Goal: Navigation & Orientation: Find specific page/section

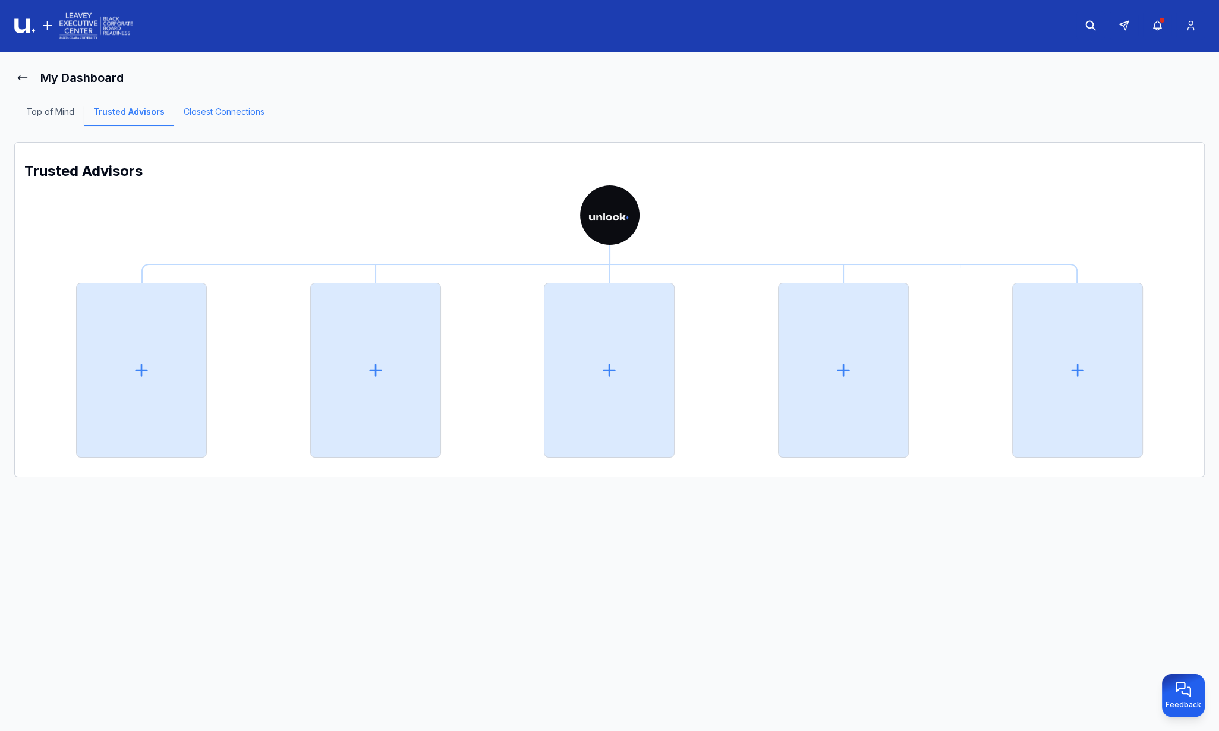
click at [214, 111] on link "Closest Connections" at bounding box center [224, 116] width 100 height 20
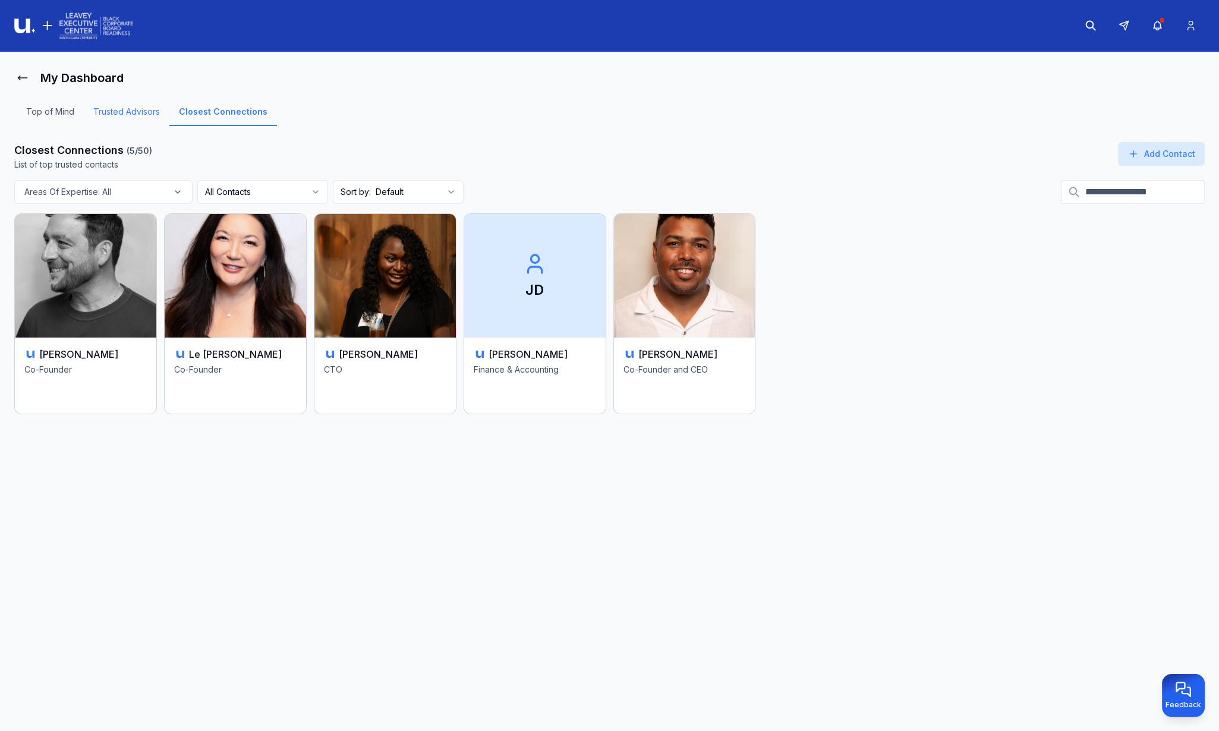
click at [145, 112] on link "Trusted Advisors" at bounding box center [127, 116] width 86 height 20
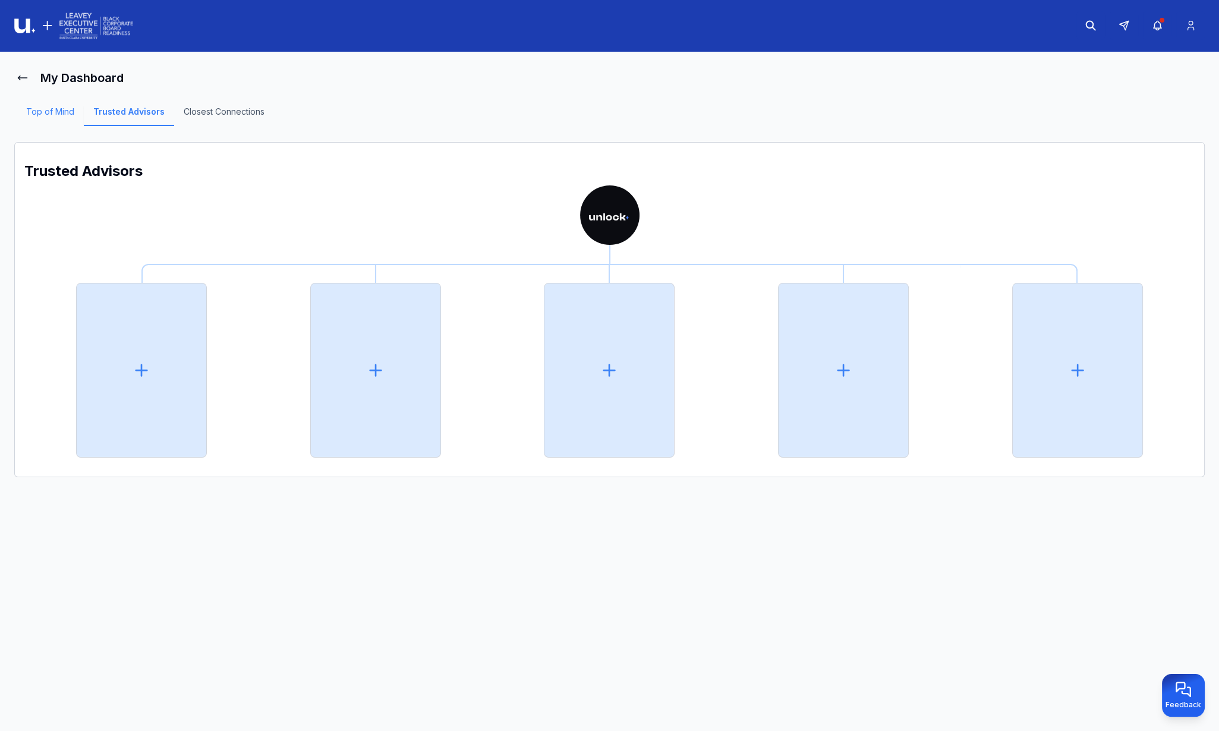
click at [61, 107] on link "Top of Mind" at bounding box center [50, 116] width 67 height 20
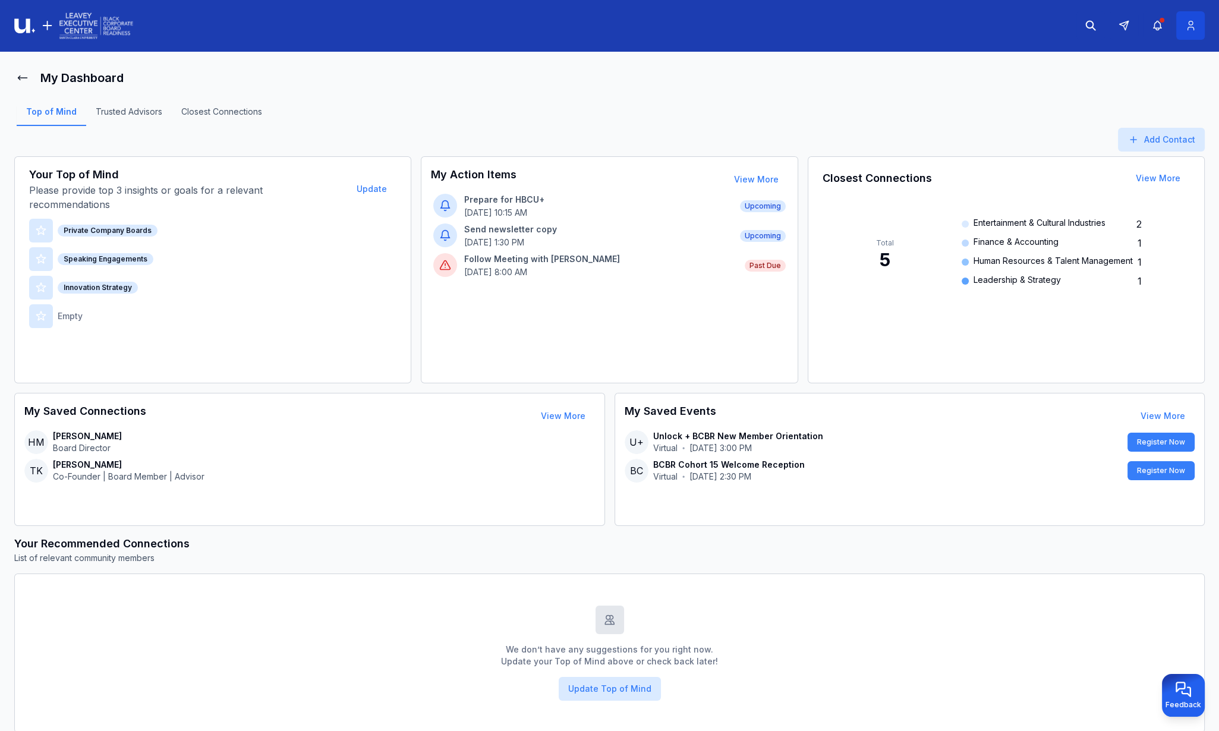
click at [1193, 30] on icon at bounding box center [1191, 25] width 6 height 9
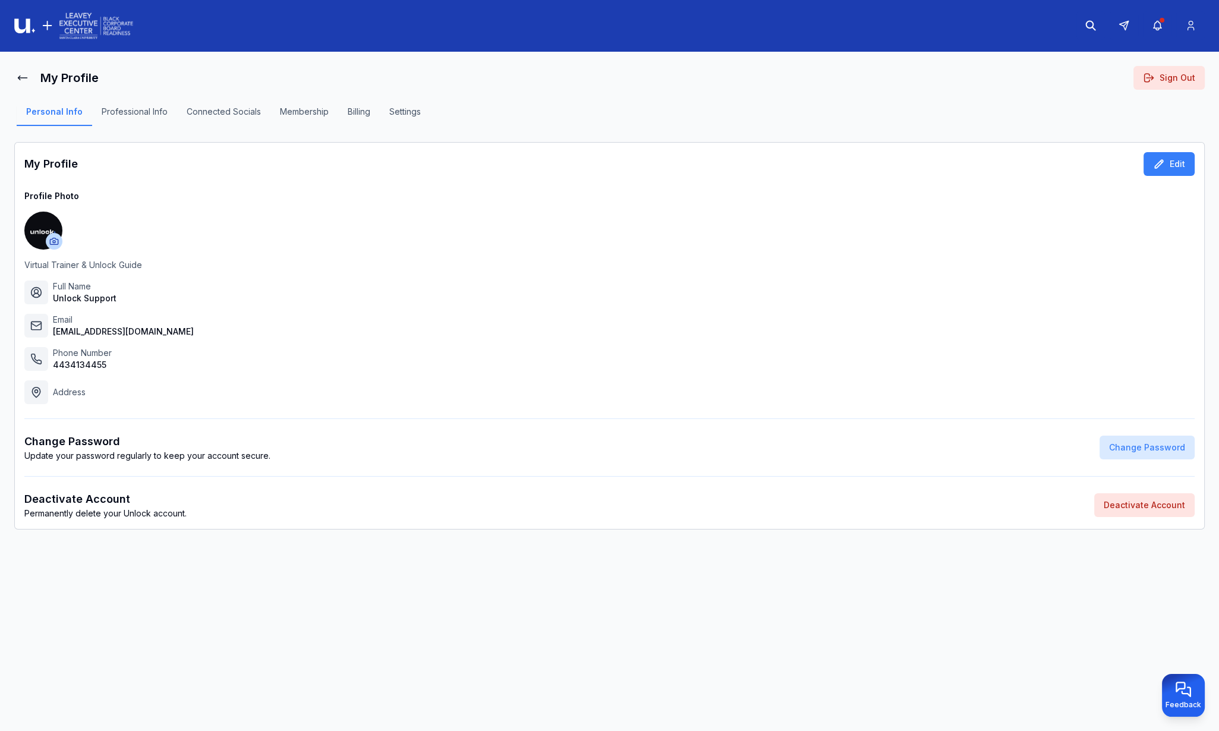
click at [1177, 80] on button "Sign Out" at bounding box center [1169, 78] width 71 height 24
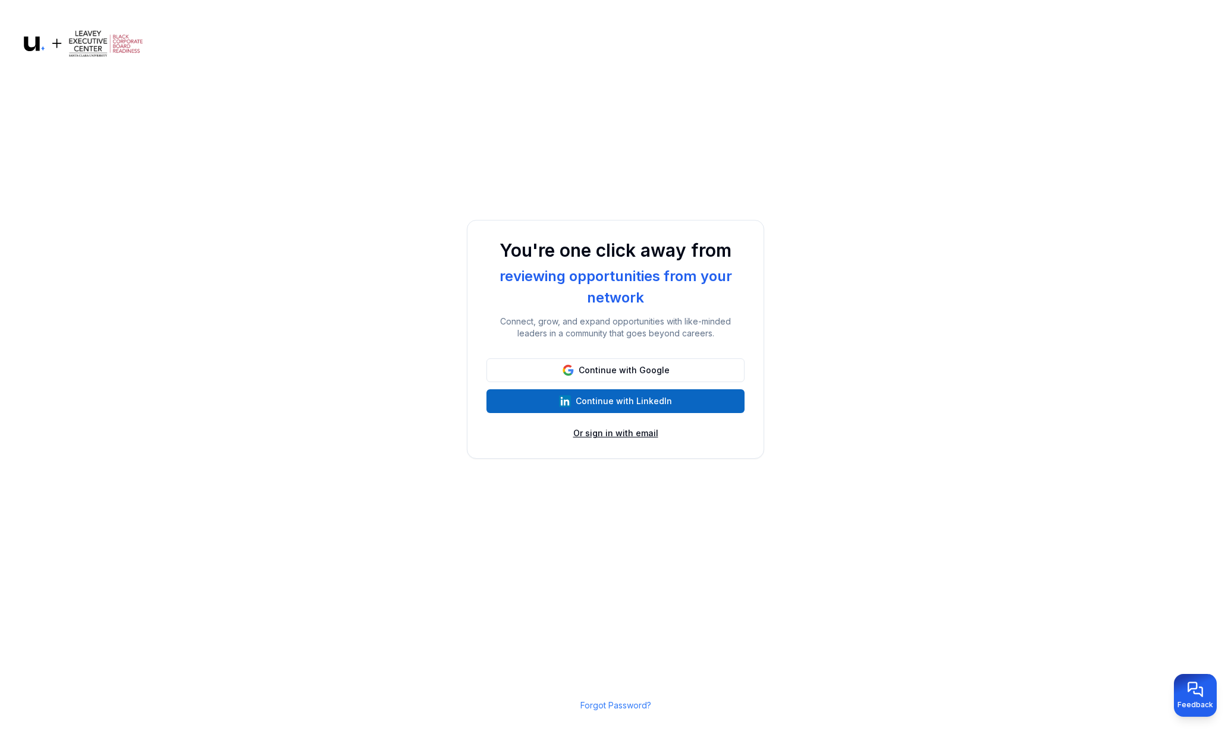
click at [595, 436] on button "Or sign in with email" at bounding box center [615, 433] width 85 height 12
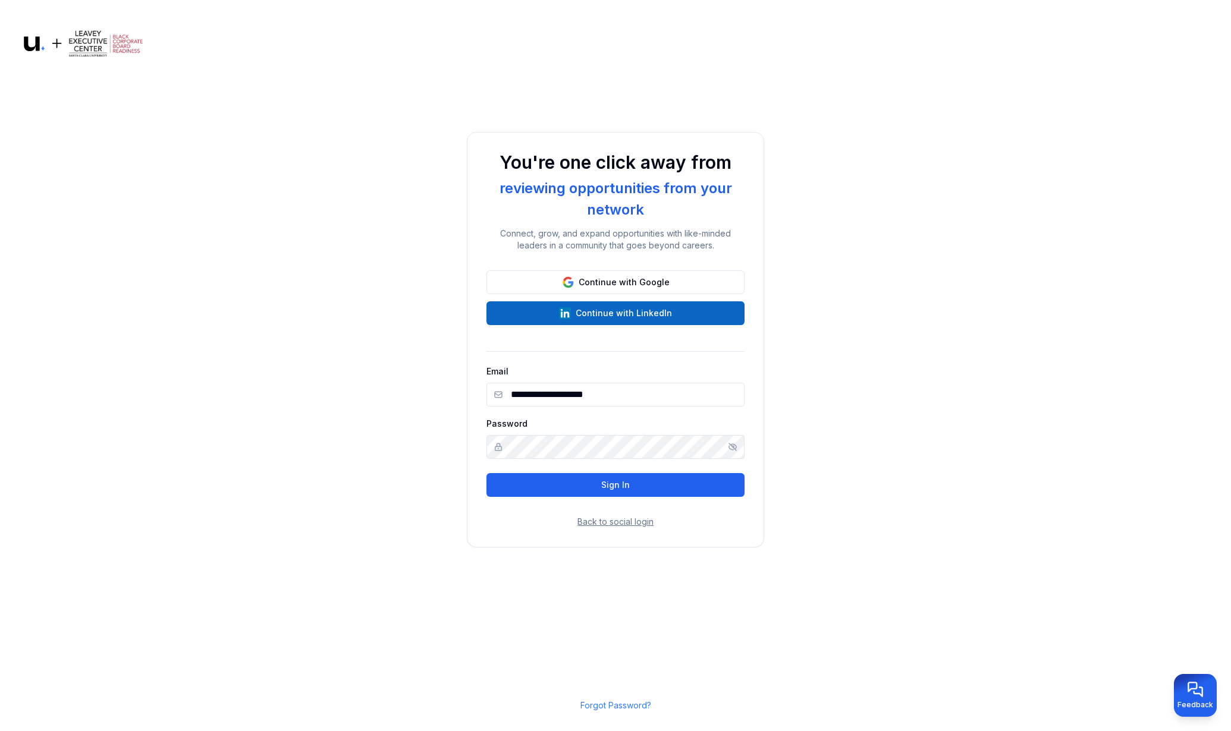
click at [610, 483] on button "Sign In" at bounding box center [615, 485] width 258 height 24
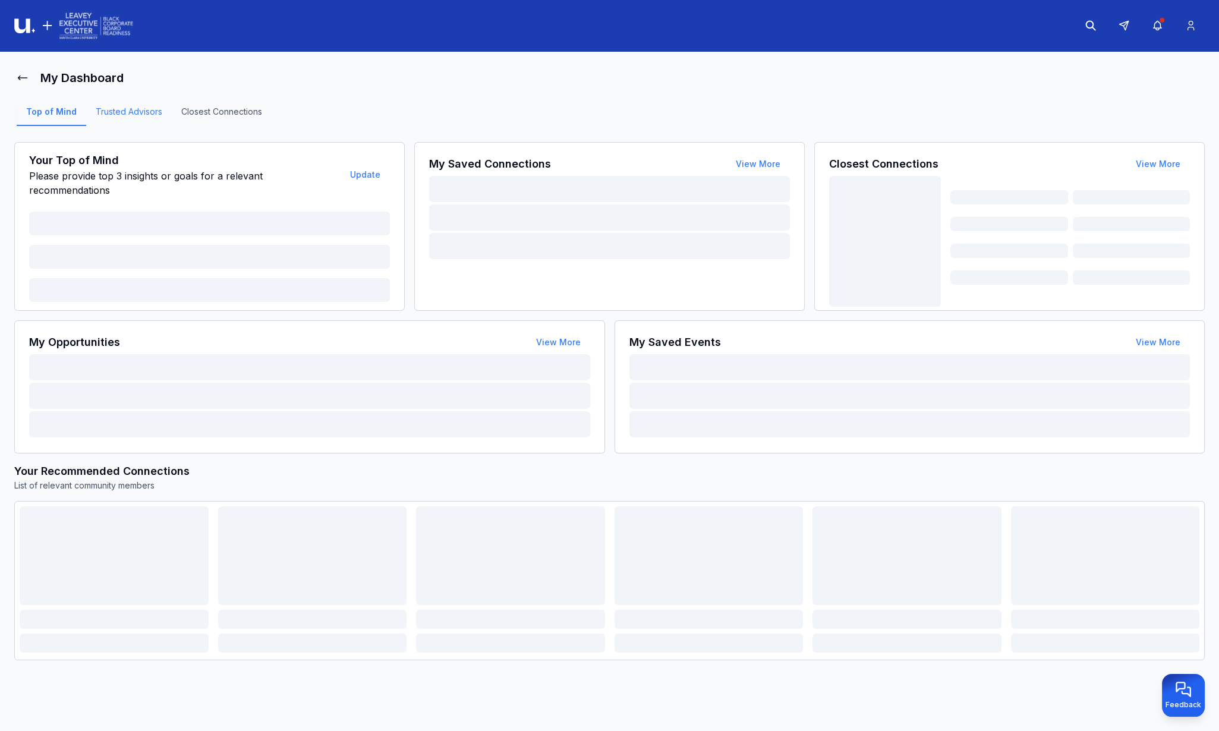
click at [123, 113] on link "Trusted Advisors" at bounding box center [129, 116] width 86 height 20
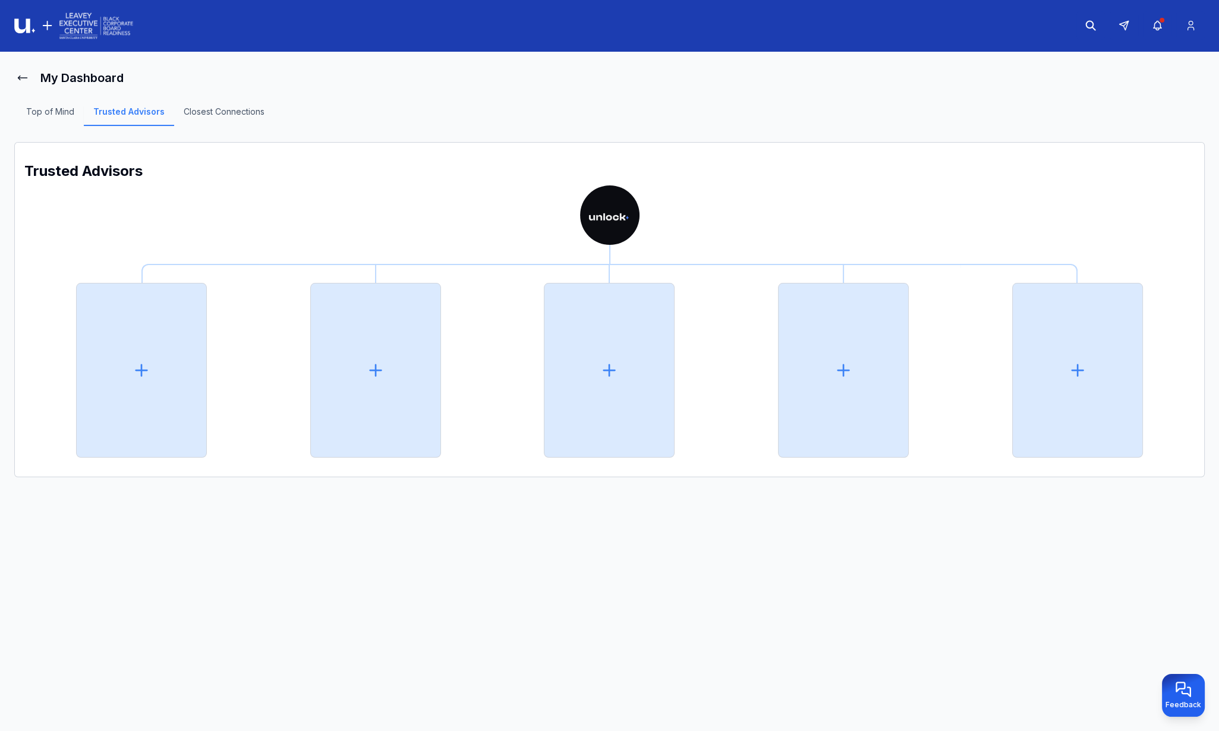
click at [31, 79] on div "My Dashboard" at bounding box center [609, 78] width 1191 height 24
click at [17, 72] on icon at bounding box center [23, 78] width 12 height 12
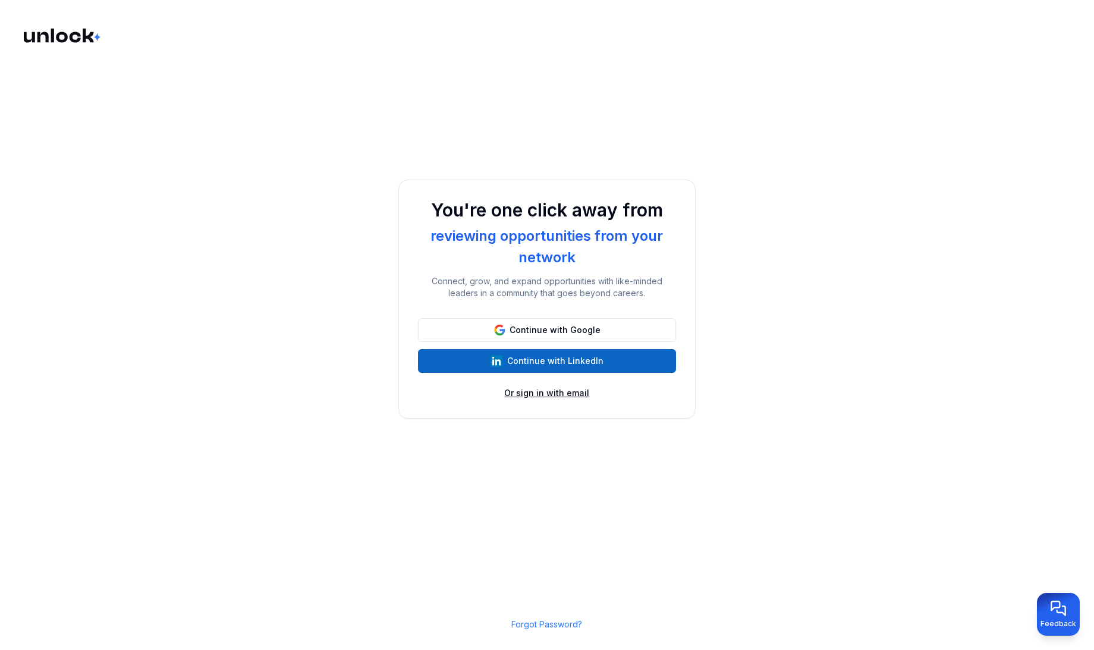
click at [551, 392] on button "Or sign in with email" at bounding box center [547, 393] width 85 height 12
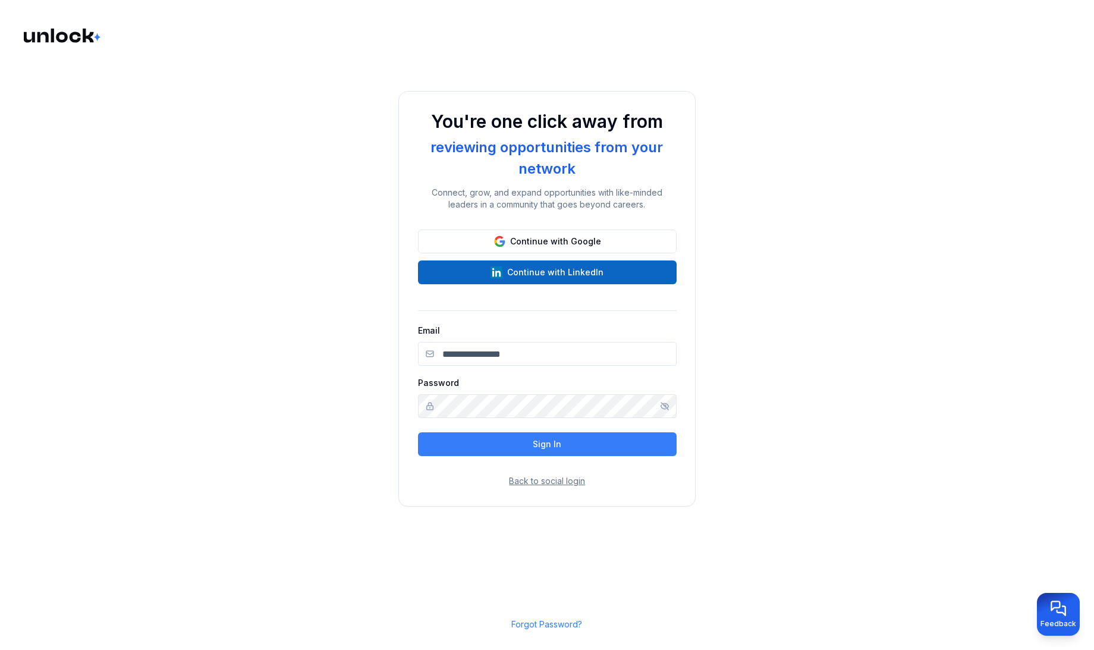
type input "**********"
click at [550, 444] on button "Sign In" at bounding box center [547, 444] width 259 height 24
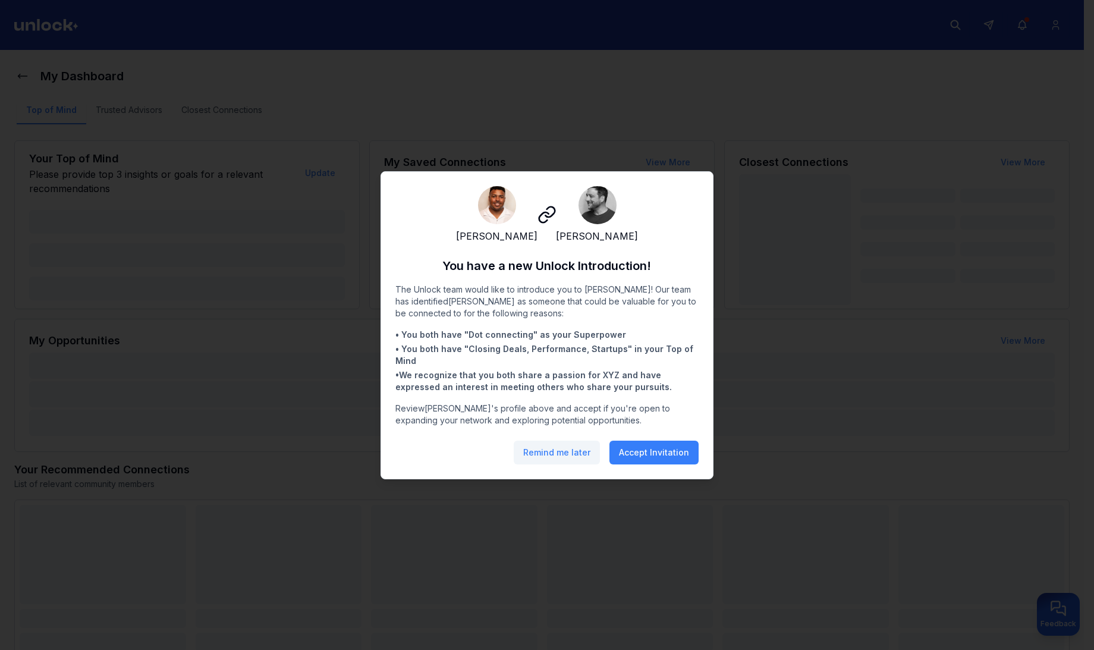
click at [573, 458] on button "Remind me later" at bounding box center [557, 453] width 86 height 24
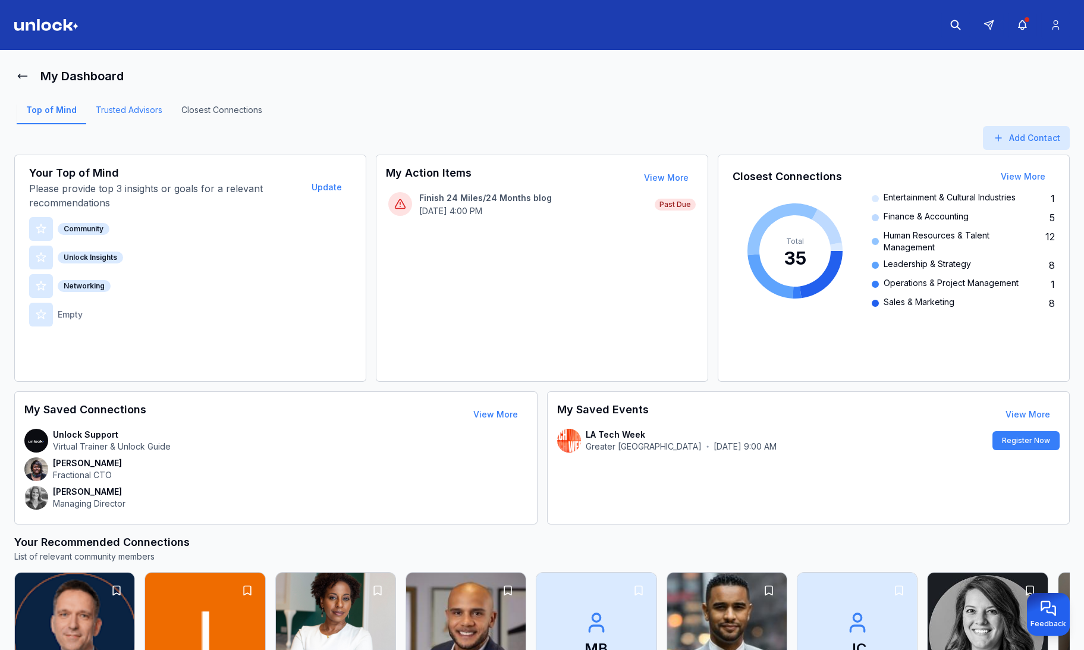
click at [137, 111] on link "Trusted Advisors" at bounding box center [129, 114] width 86 height 20
